Goal: Navigation & Orientation: Find specific page/section

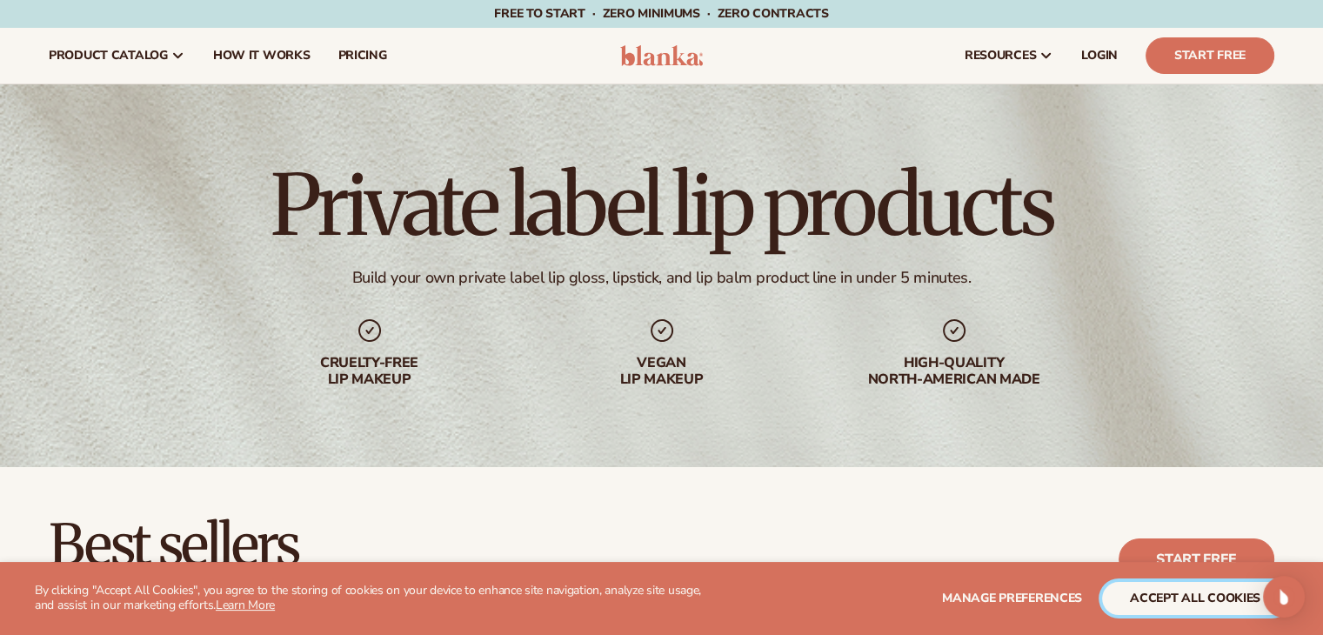
click at [1218, 594] on button "accept all cookies" at bounding box center [1195, 598] width 186 height 33
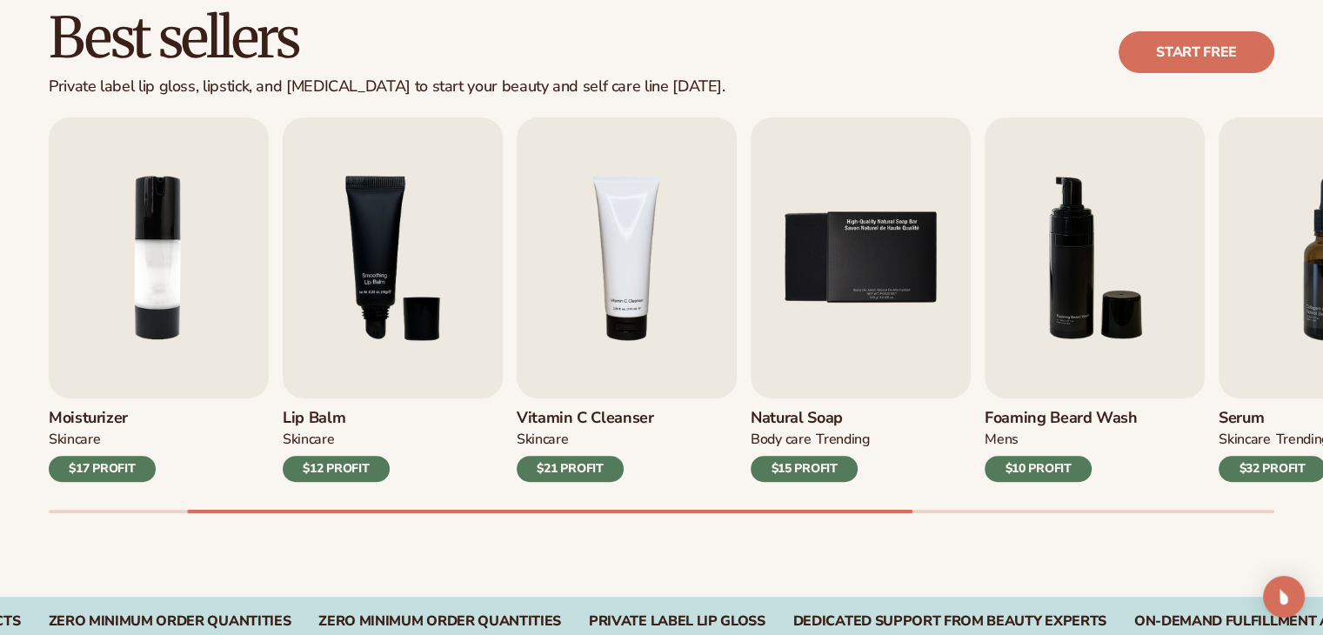
scroll to position [522, 0]
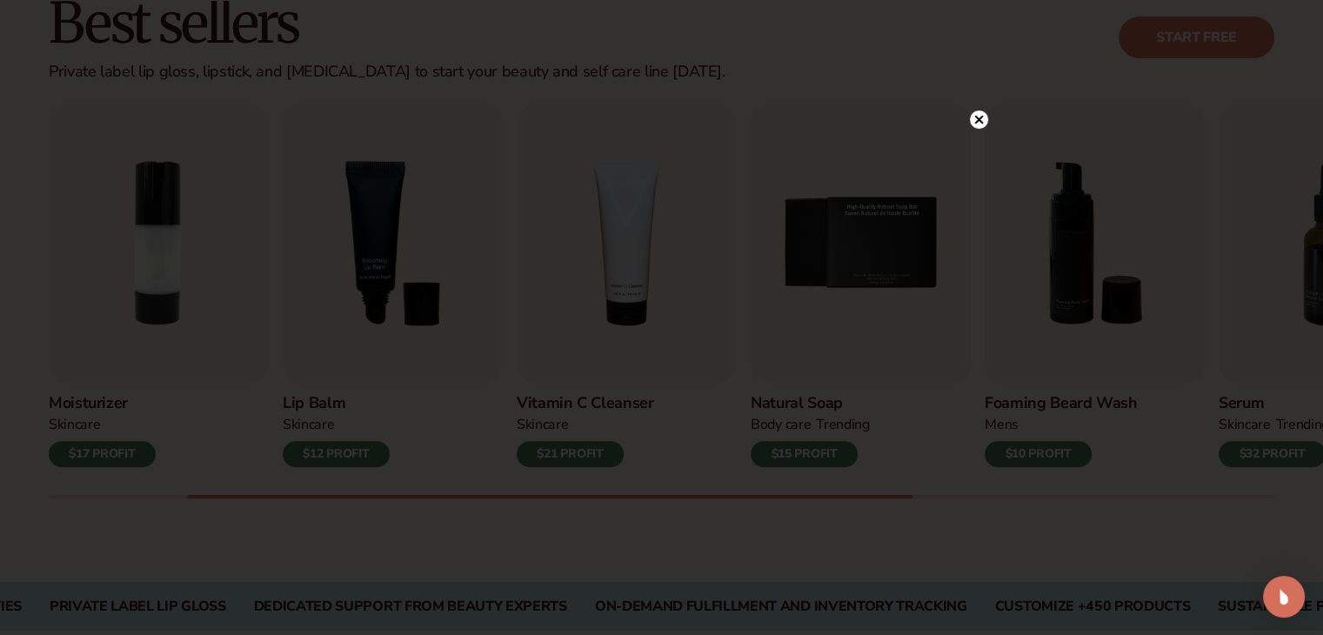
click at [979, 117] on icon at bounding box center [978, 119] width 9 height 9
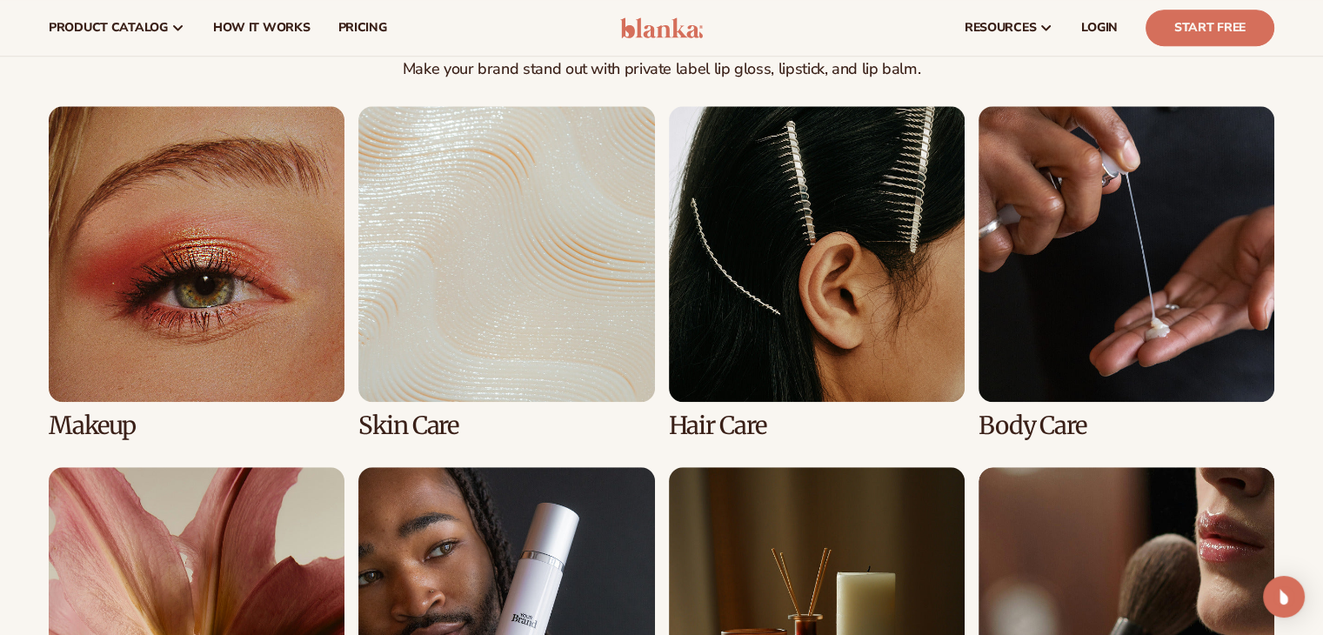
scroll to position [1218, 0]
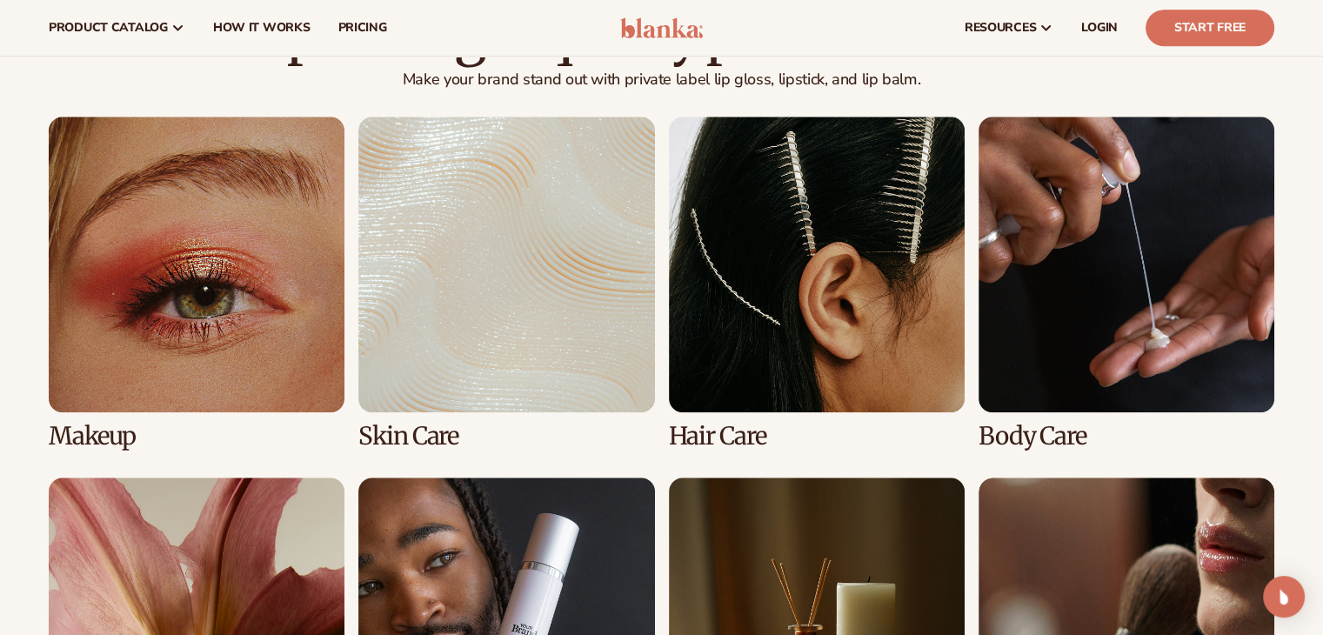
click at [439, 237] on link "2 / 8" at bounding box center [506, 283] width 296 height 333
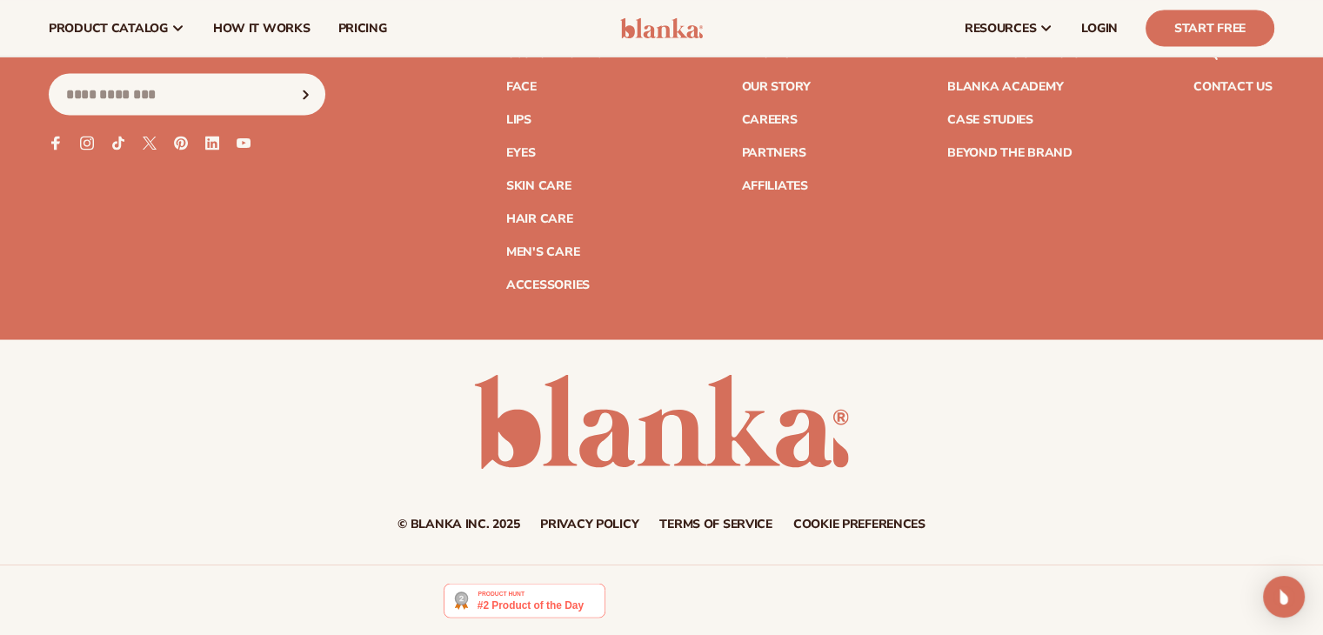
scroll to position [2929, 0]
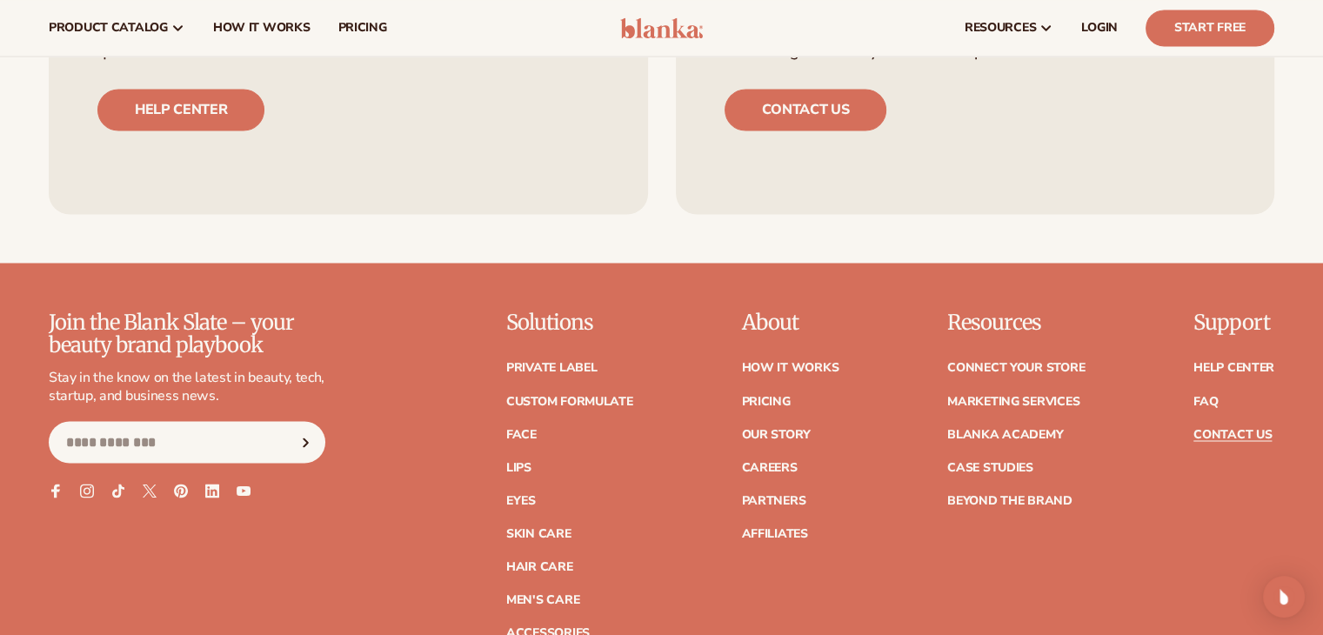
click at [1240, 438] on link "Contact Us" at bounding box center [1232, 434] width 78 height 12
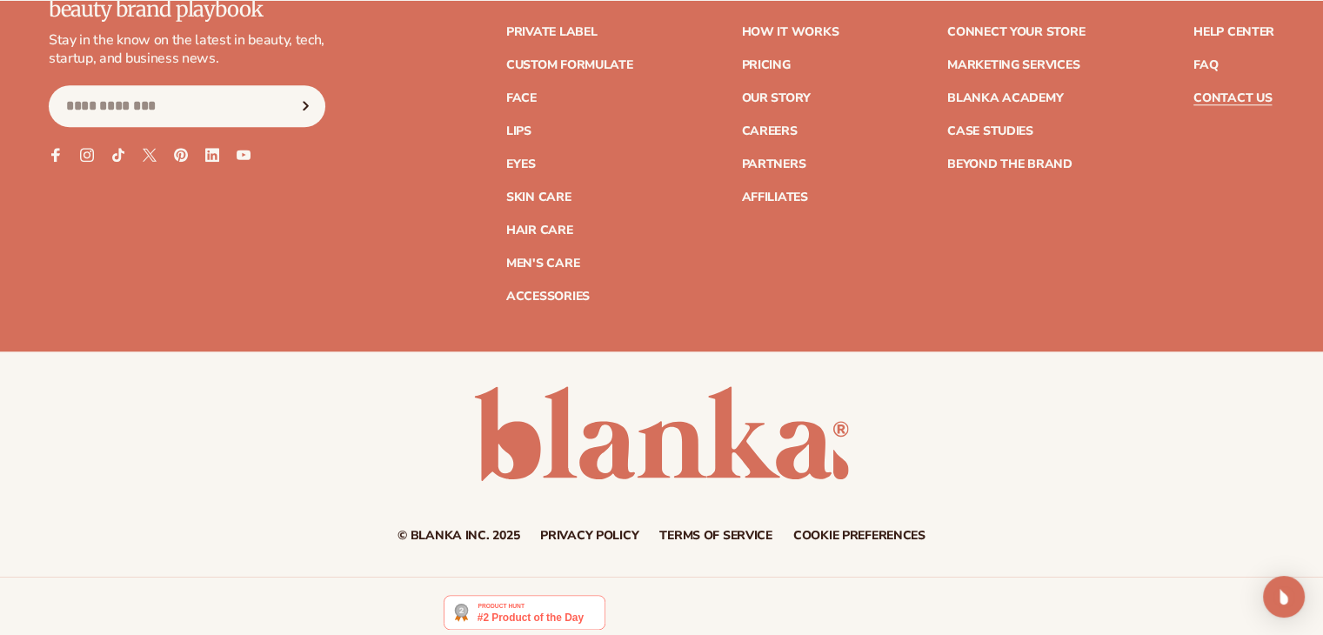
scroll to position [1665, 0]
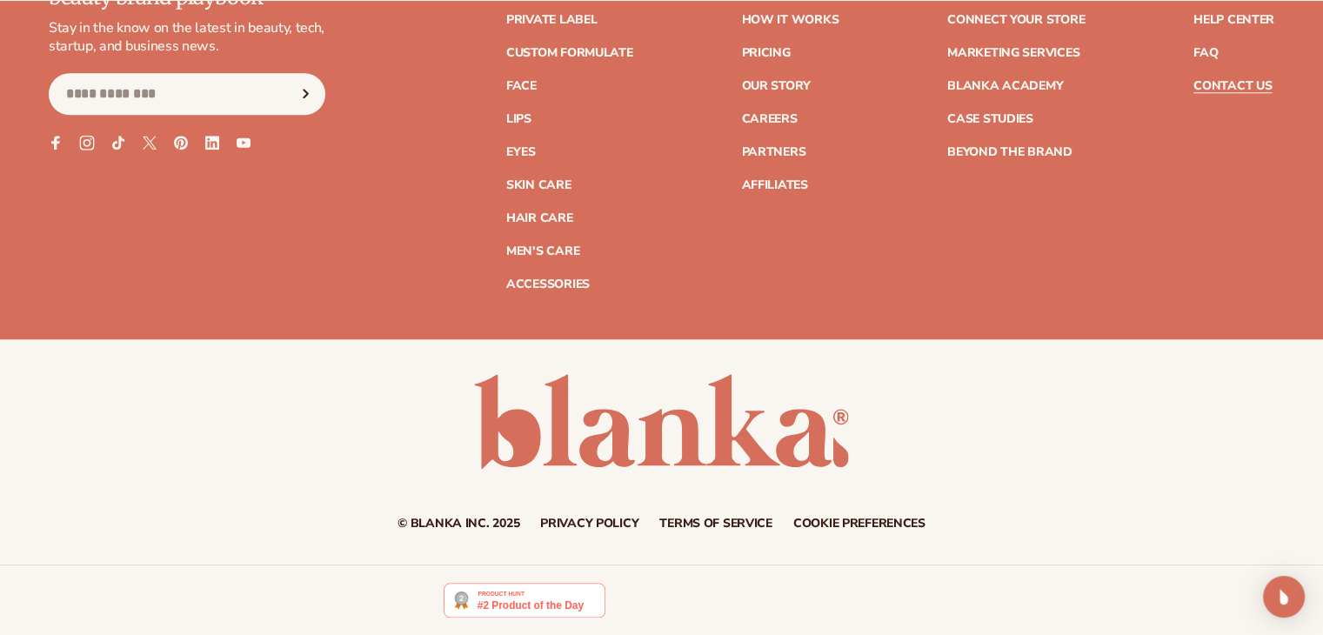
click at [81, 146] on icon at bounding box center [86, 142] width 15 height 15
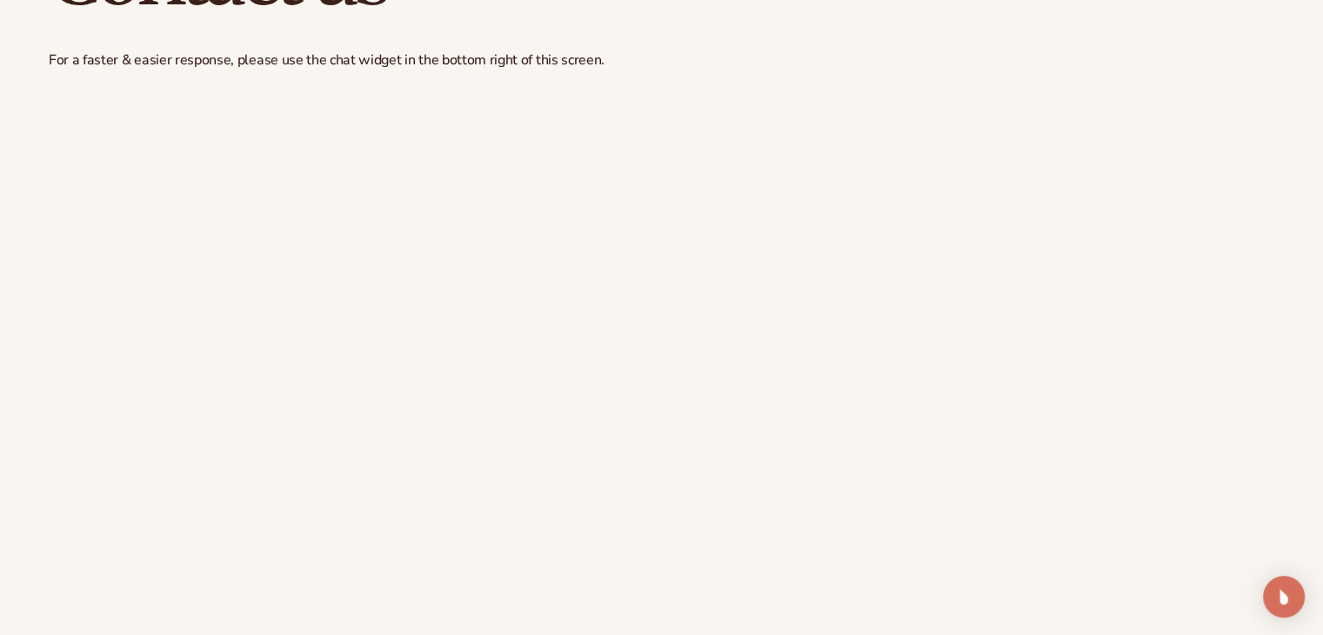
scroll to position [0, 0]
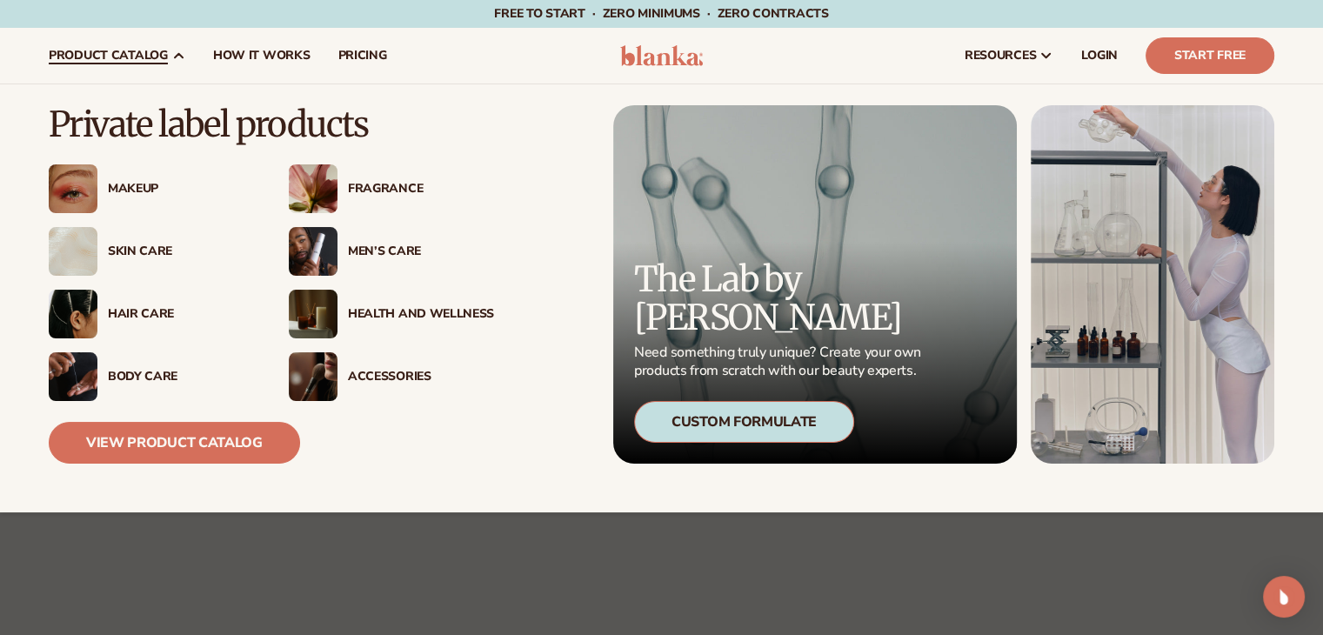
click at [137, 250] on div "Skin Care" at bounding box center [181, 251] width 146 height 15
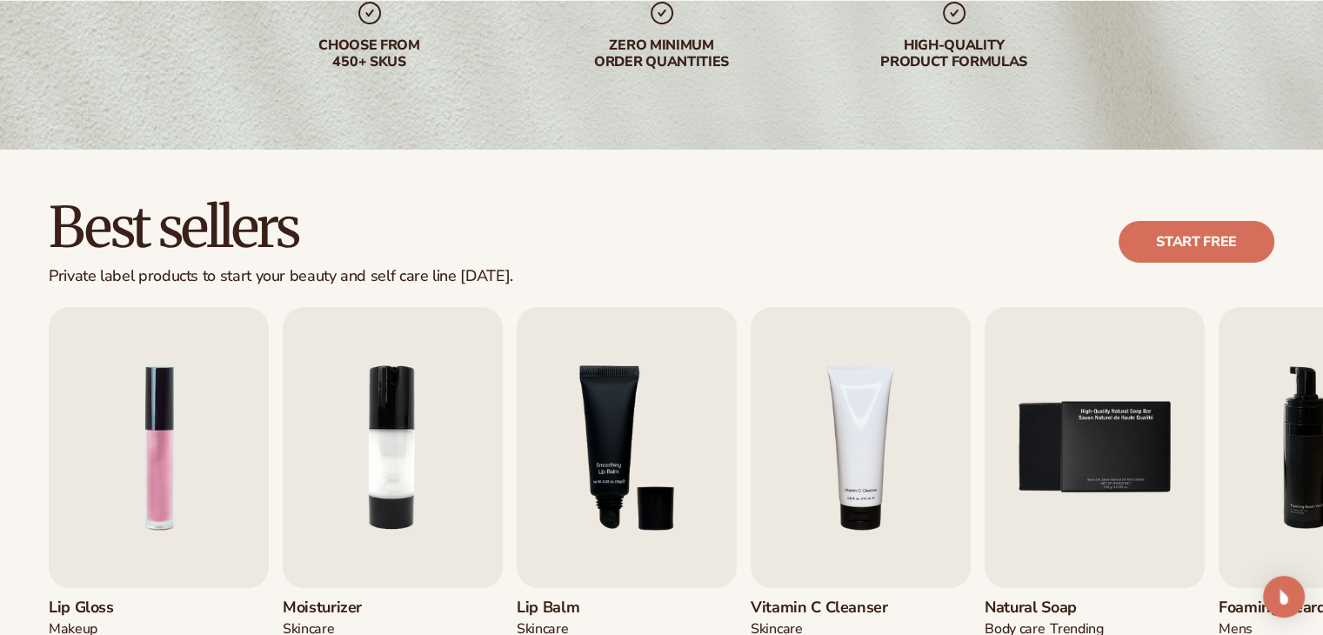
scroll to position [348, 0]
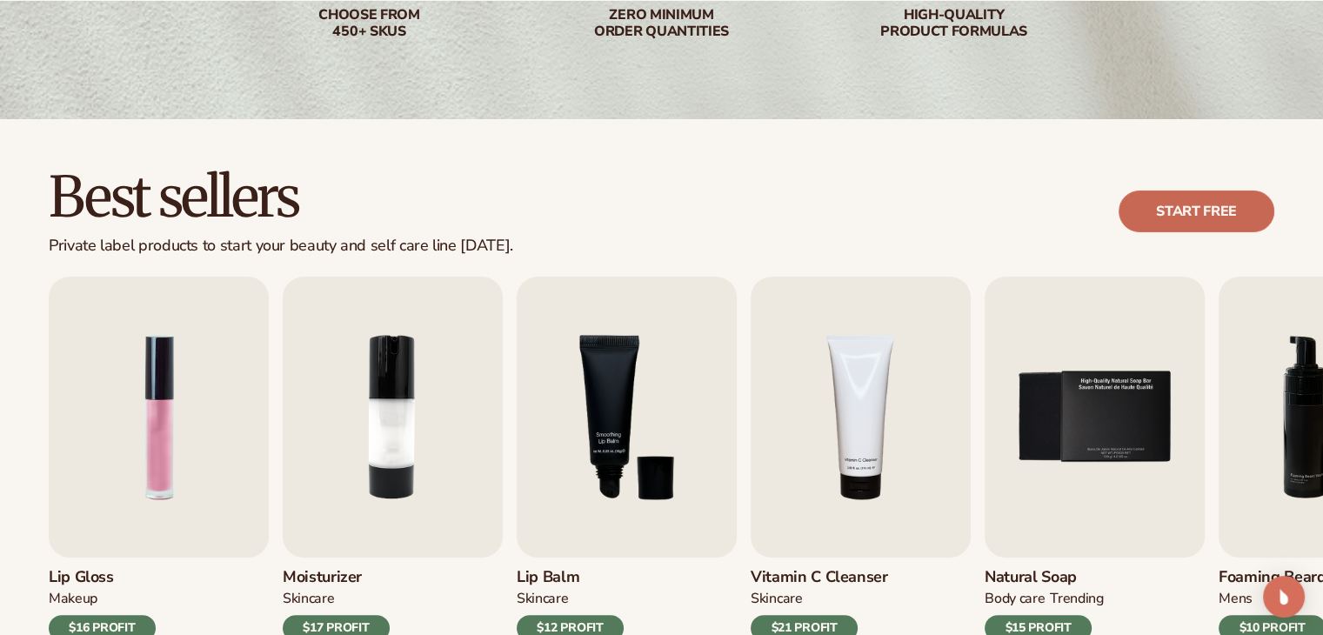
click at [1185, 222] on link "Start free" at bounding box center [1197, 211] width 156 height 42
